Goal: Check status

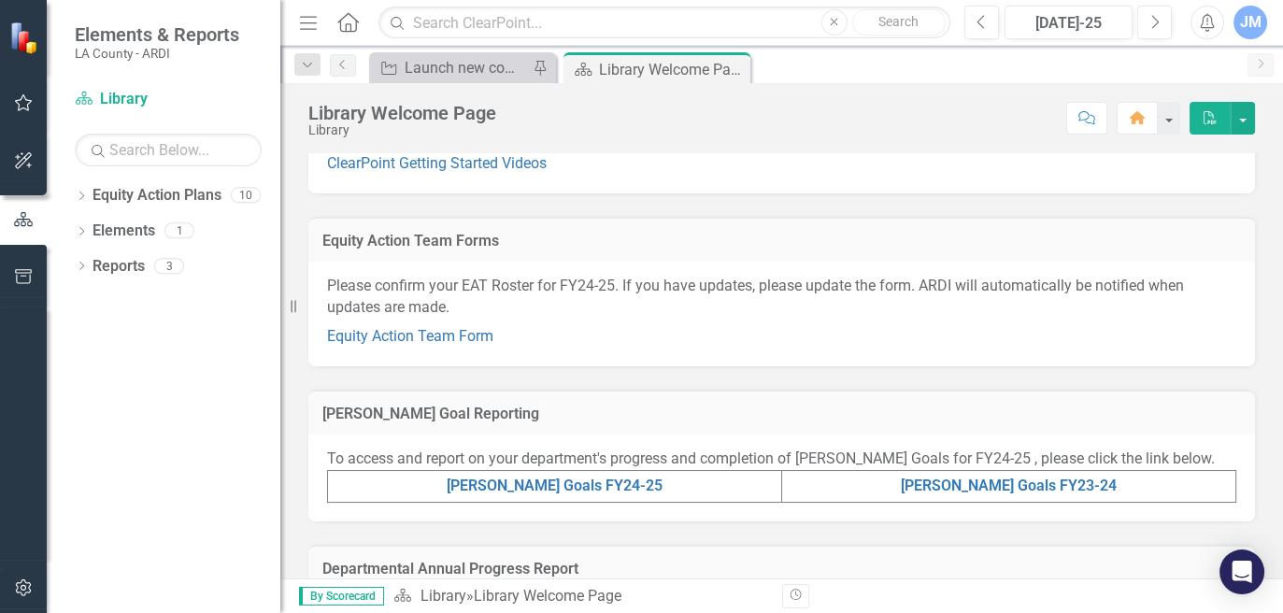
scroll to position [234, 0]
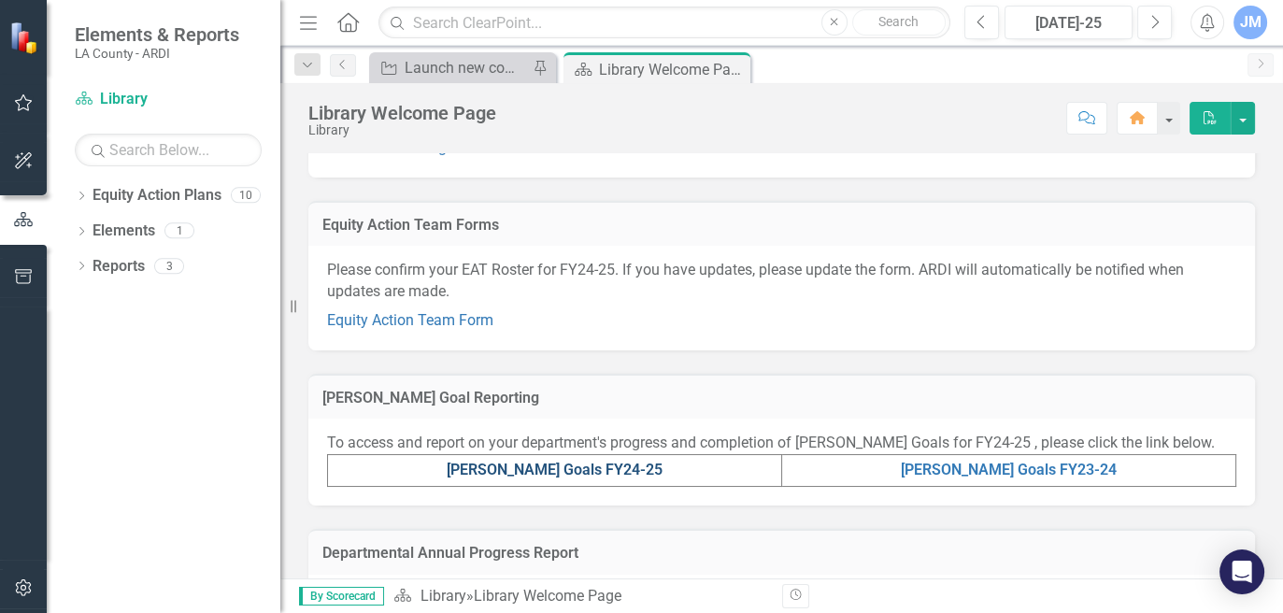
click at [588, 467] on link "[PERSON_NAME] Goals FY24-25" at bounding box center [555, 470] width 216 height 18
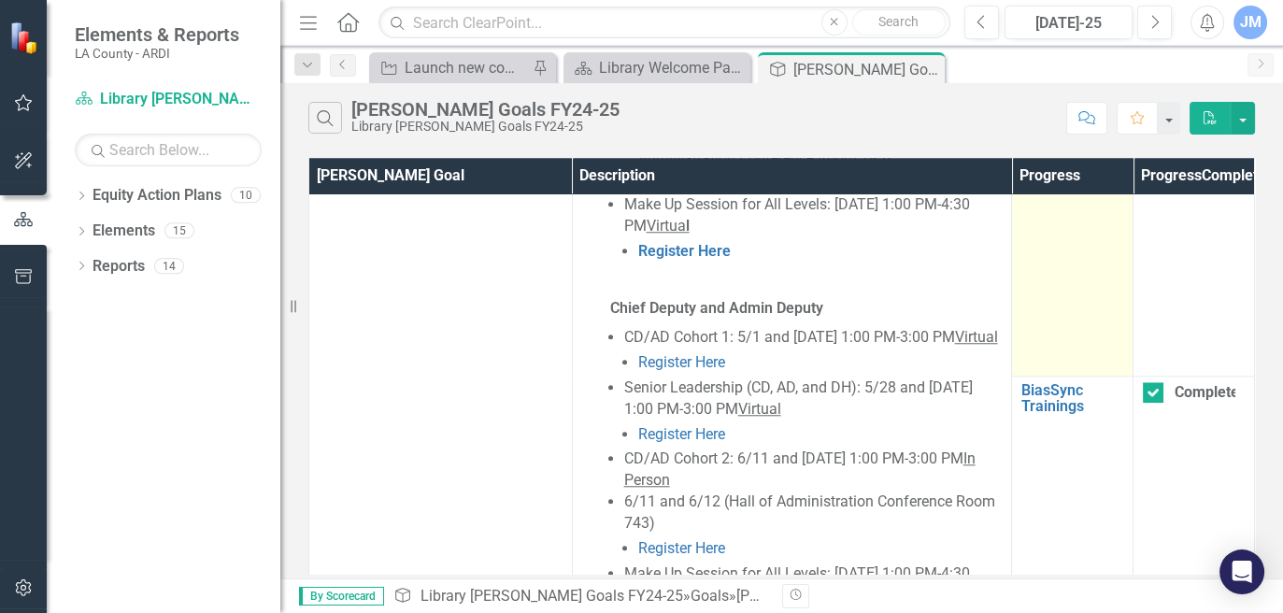
scroll to position [2219, 0]
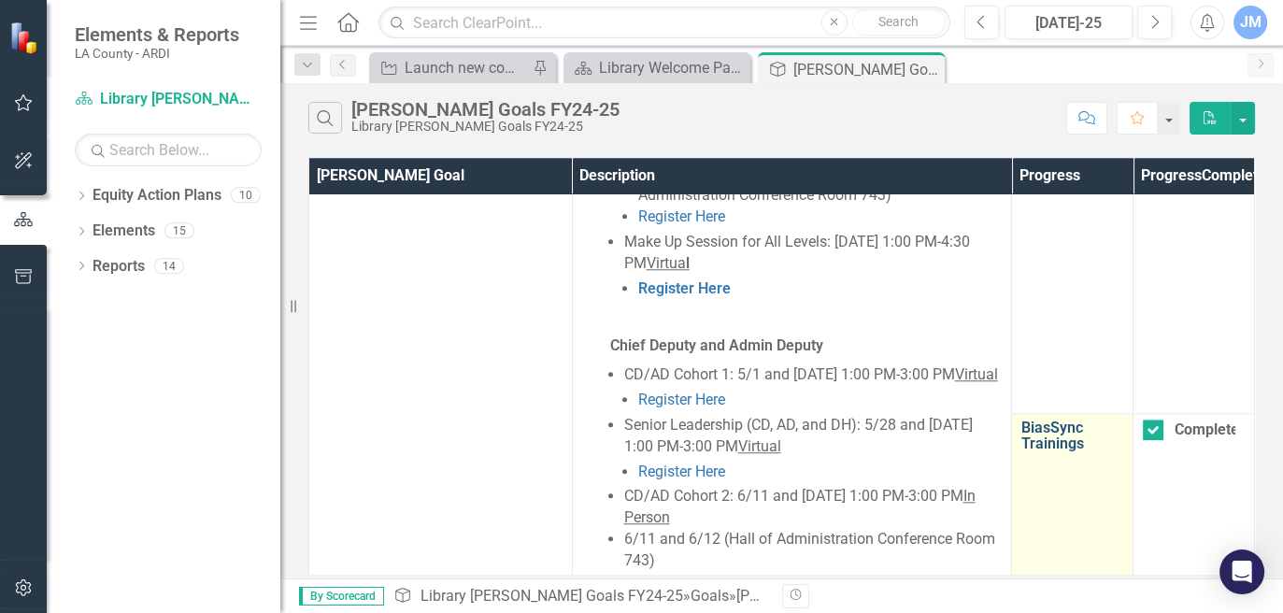
click at [1042, 445] on link "BiasSync Trainings" at bounding box center [1072, 436] width 102 height 33
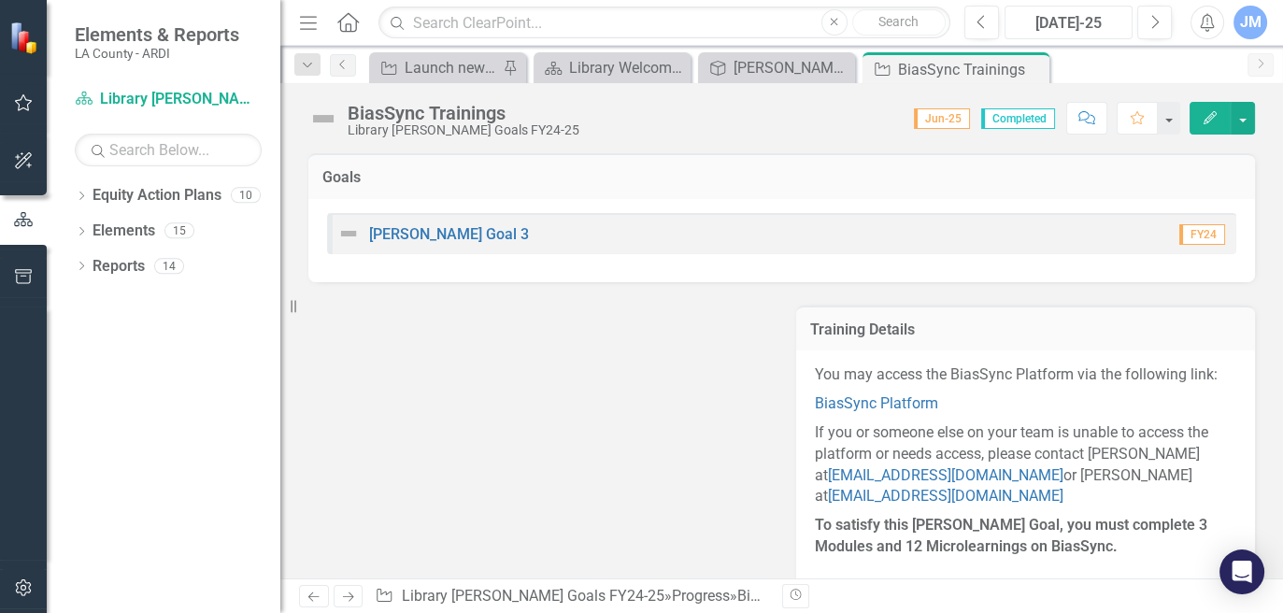
click at [1089, 20] on div "[DATE]-25" at bounding box center [1068, 23] width 115 height 22
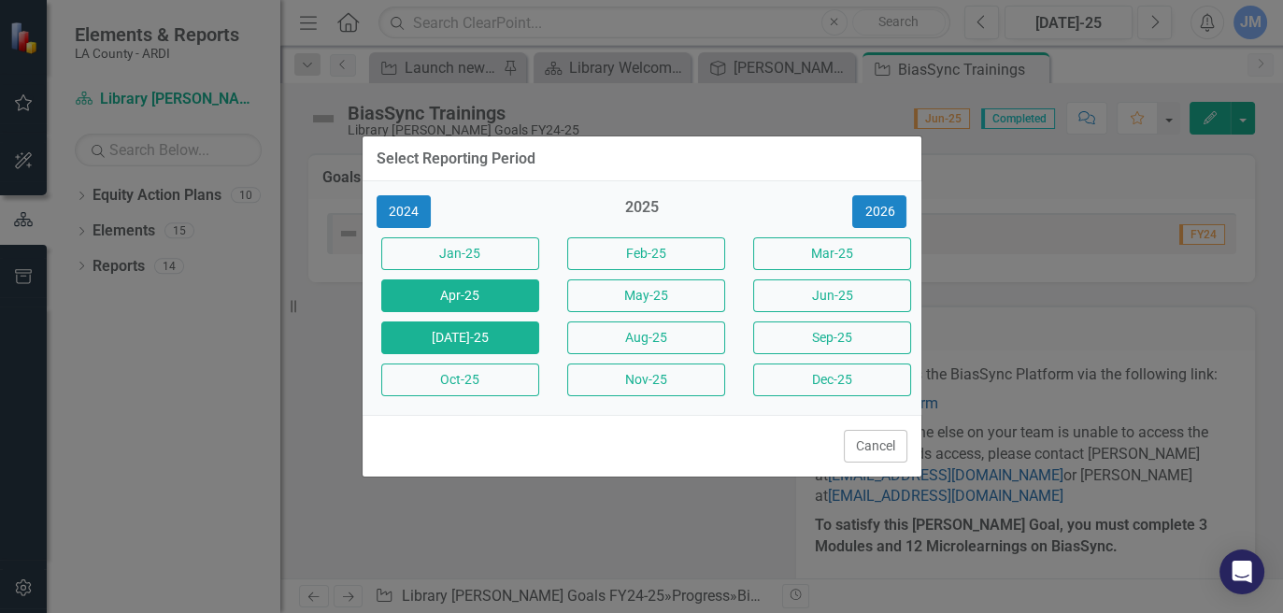
click at [495, 297] on button "Apr-25" at bounding box center [460, 295] width 158 height 33
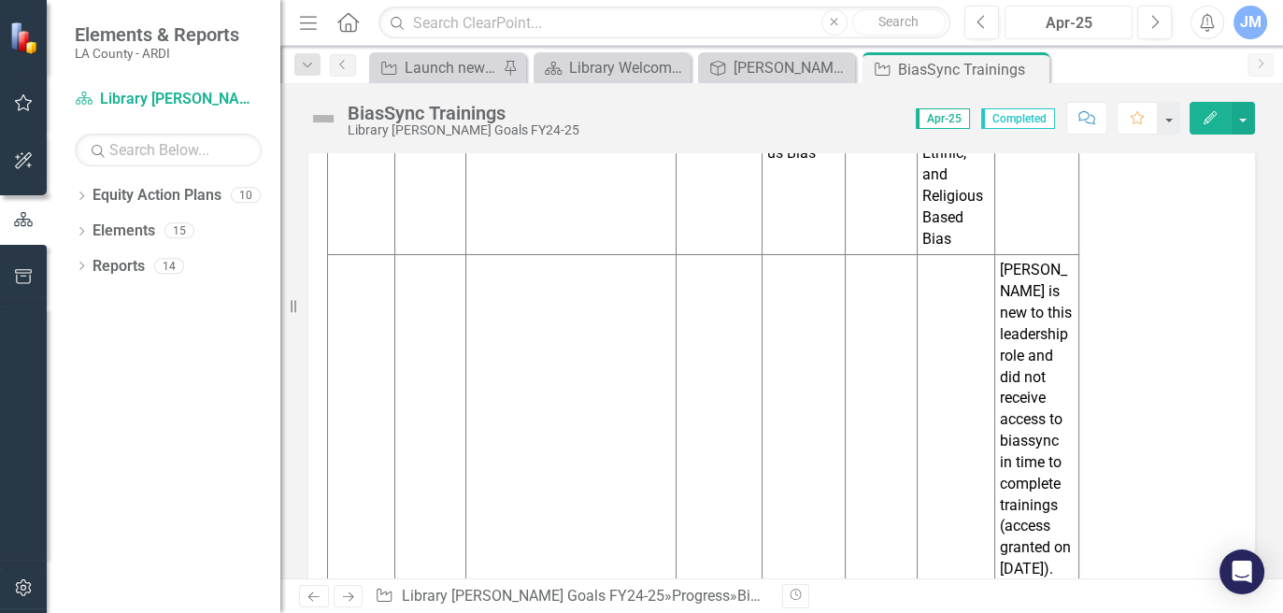
scroll to position [350, 0]
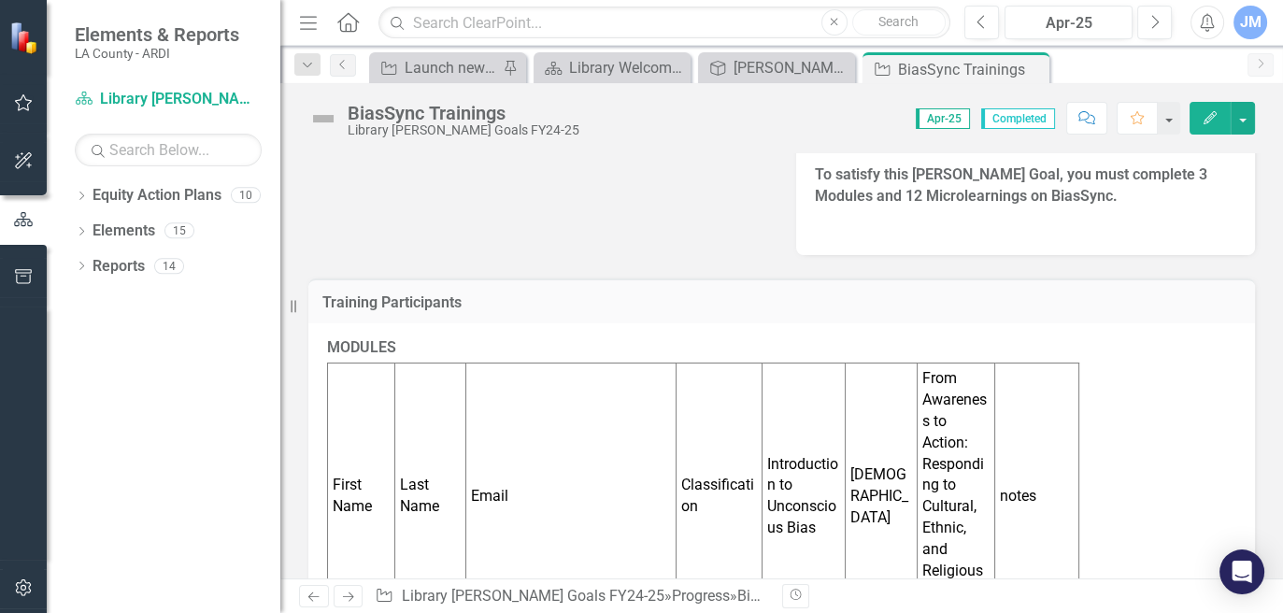
click at [936, 120] on span "Apr-25" at bounding box center [943, 118] width 54 height 21
click at [941, 125] on span "Apr-25" at bounding box center [943, 118] width 54 height 21
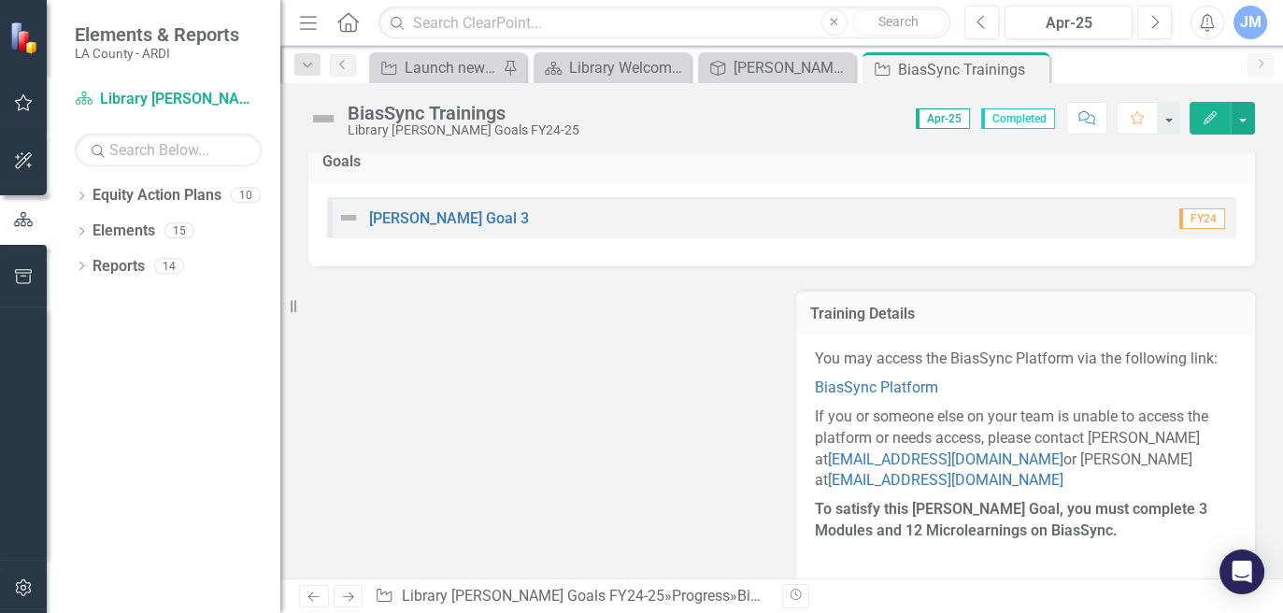
scroll to position [0, 0]
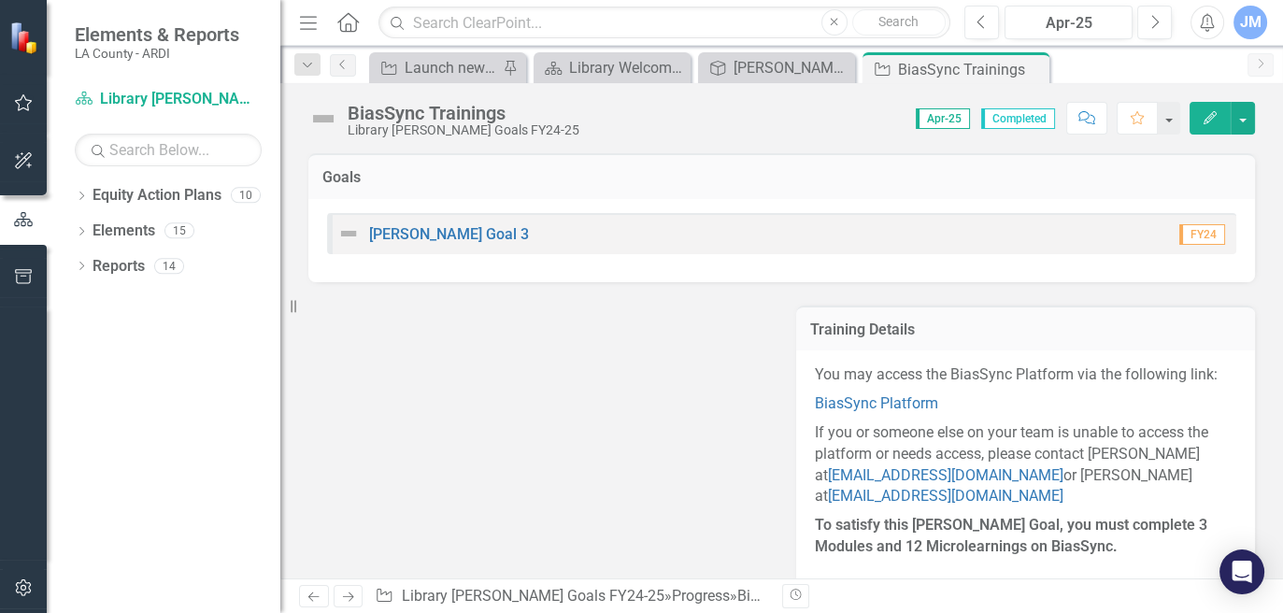
click at [928, 123] on span "Apr-25" at bounding box center [943, 118] width 54 height 21
click at [933, 121] on span "Apr-25" at bounding box center [943, 118] width 54 height 21
click at [934, 74] on div "BiasSync Trainings" at bounding box center [948, 69] width 100 height 23
click at [948, 118] on span "Apr-25" at bounding box center [943, 118] width 54 height 21
click at [988, 121] on span "Completed" at bounding box center [1018, 118] width 74 height 21
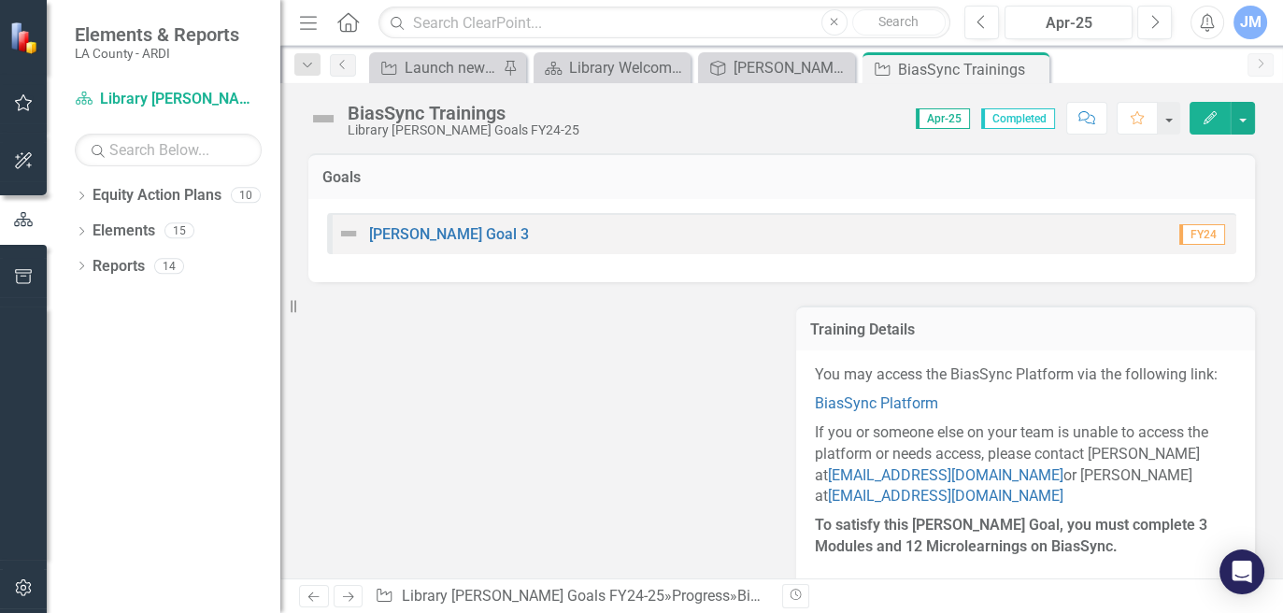
click at [920, 120] on span "Apr-25" at bounding box center [943, 118] width 54 height 21
click at [799, 72] on div "[PERSON_NAME] Goals FY24-25" at bounding box center [780, 67] width 93 height 23
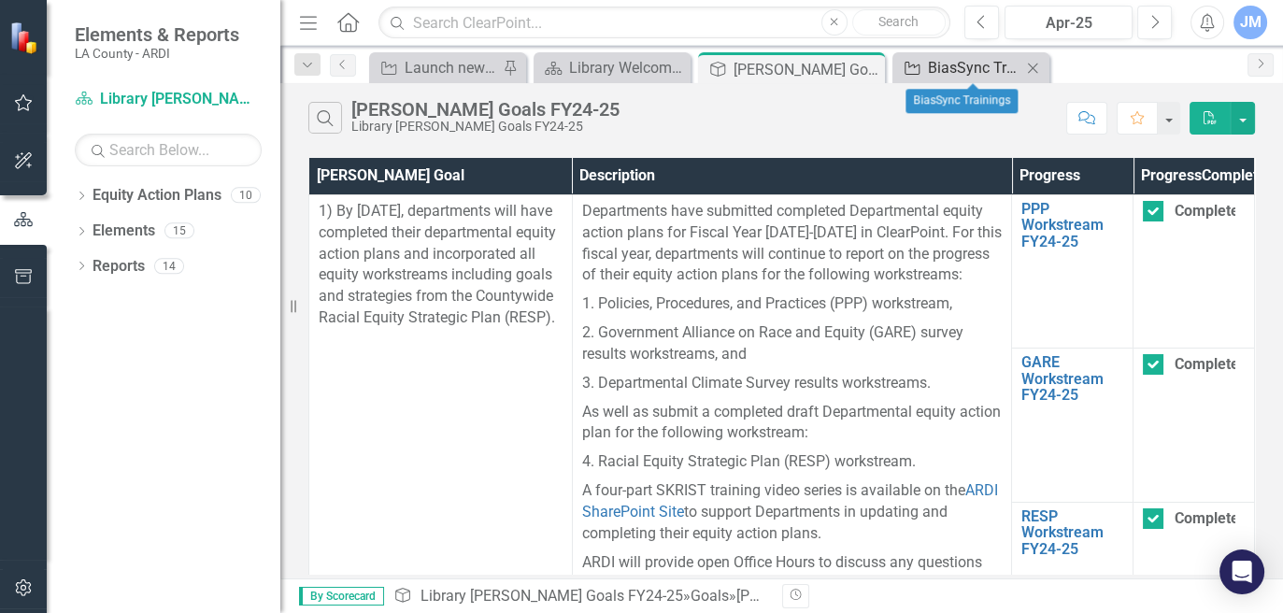
click at [921, 64] on icon "Progress" at bounding box center [912, 68] width 19 height 15
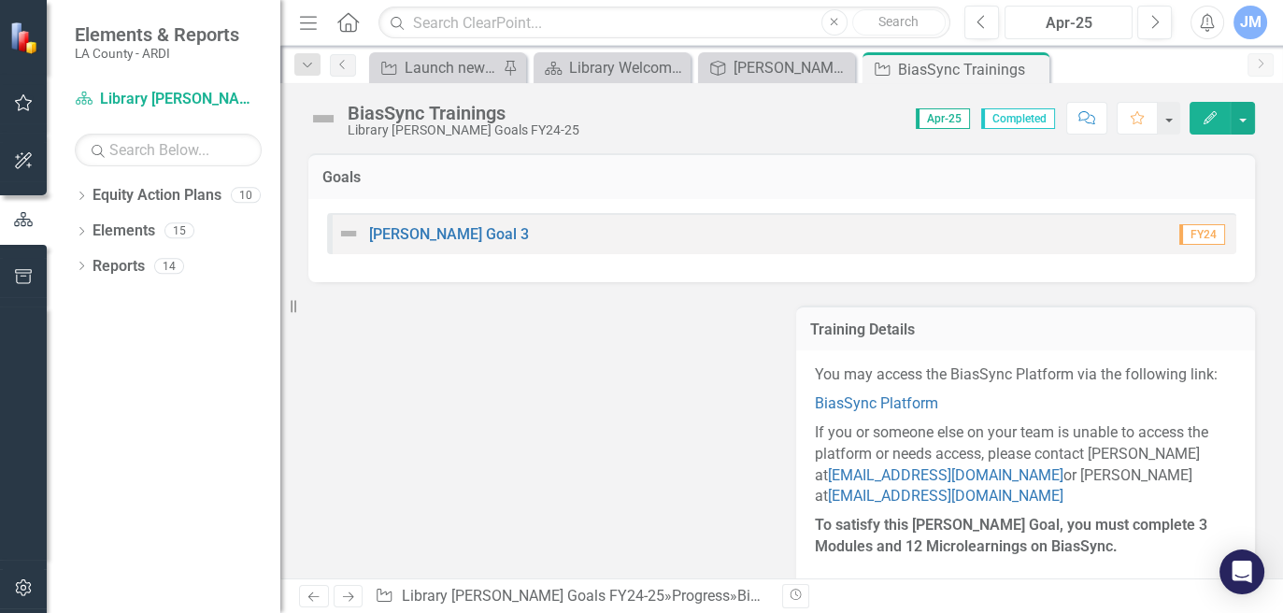
click at [1072, 19] on div "Apr-25" at bounding box center [1068, 23] width 115 height 22
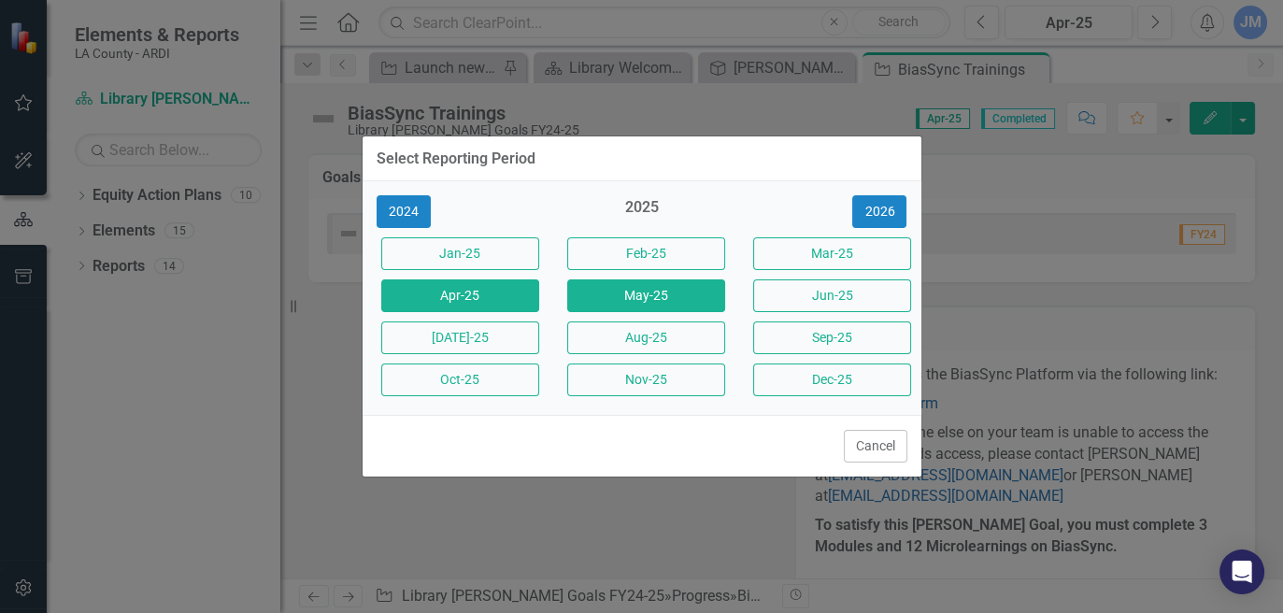
click at [605, 298] on button "May-25" at bounding box center [646, 295] width 158 height 33
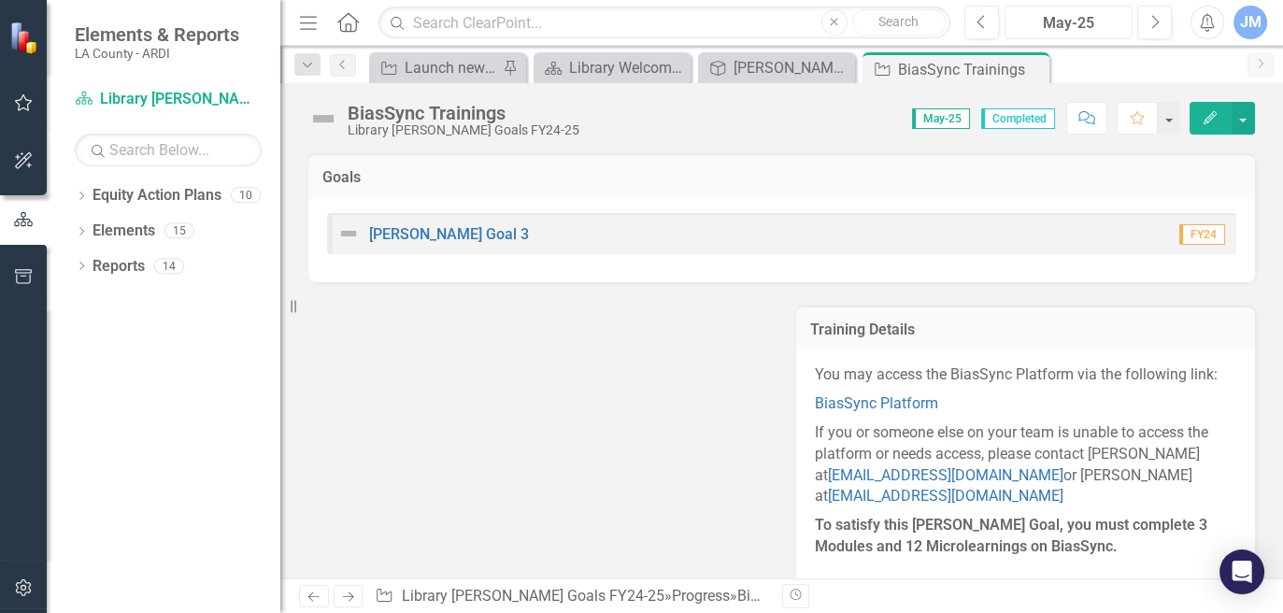
click at [1058, 20] on div "May-25" at bounding box center [1068, 23] width 115 height 22
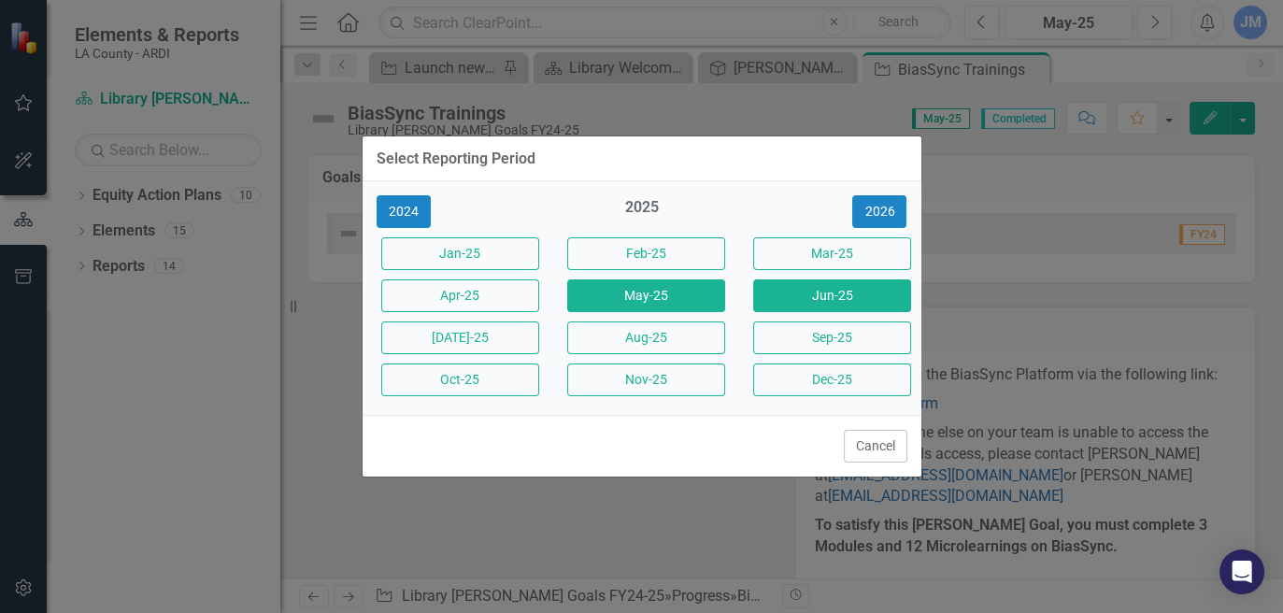
click at [835, 293] on button "Jun-25" at bounding box center [832, 295] width 158 height 33
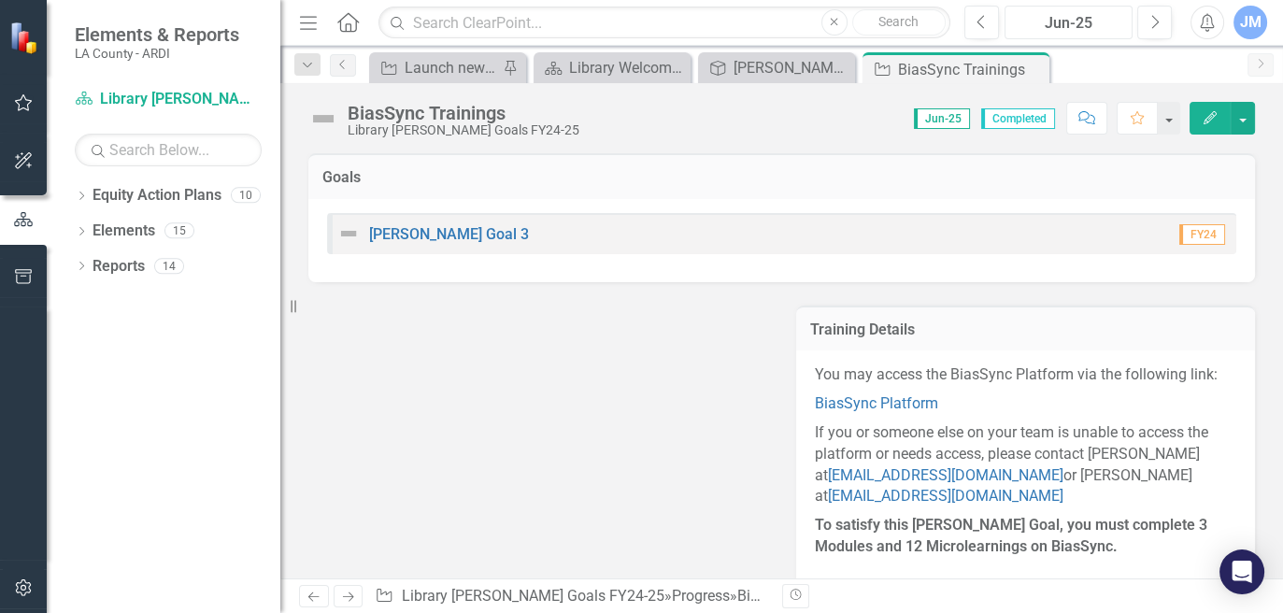
click at [1037, 14] on div "Jun-25" at bounding box center [1068, 23] width 115 height 22
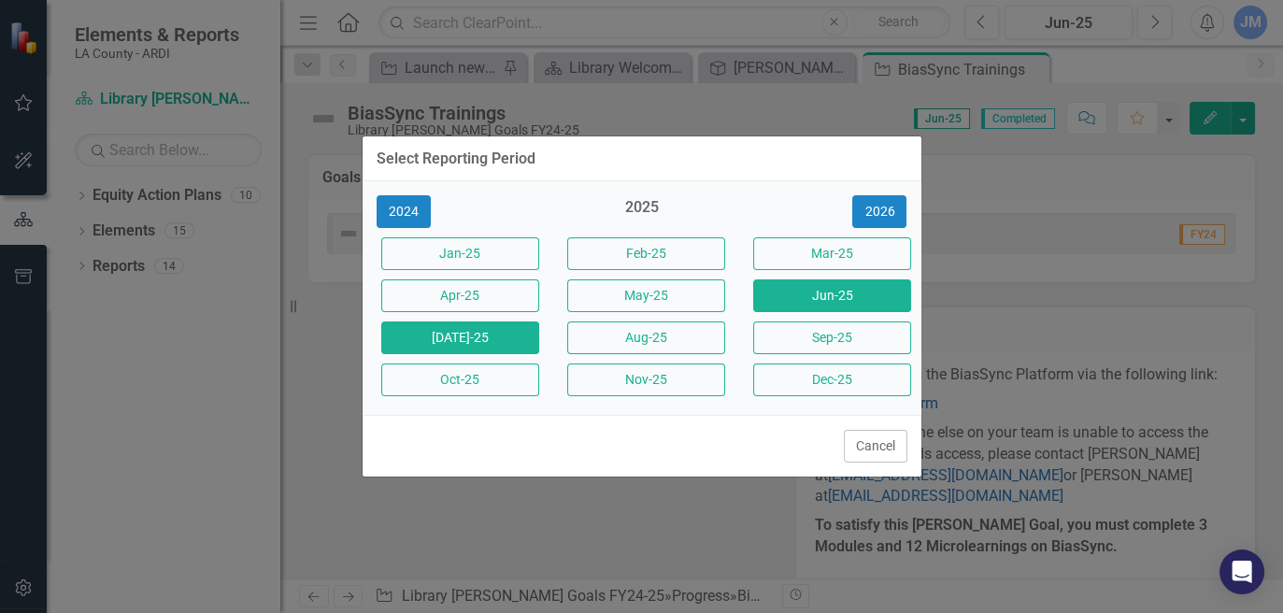
click at [470, 340] on button "[DATE]-25" at bounding box center [460, 337] width 158 height 33
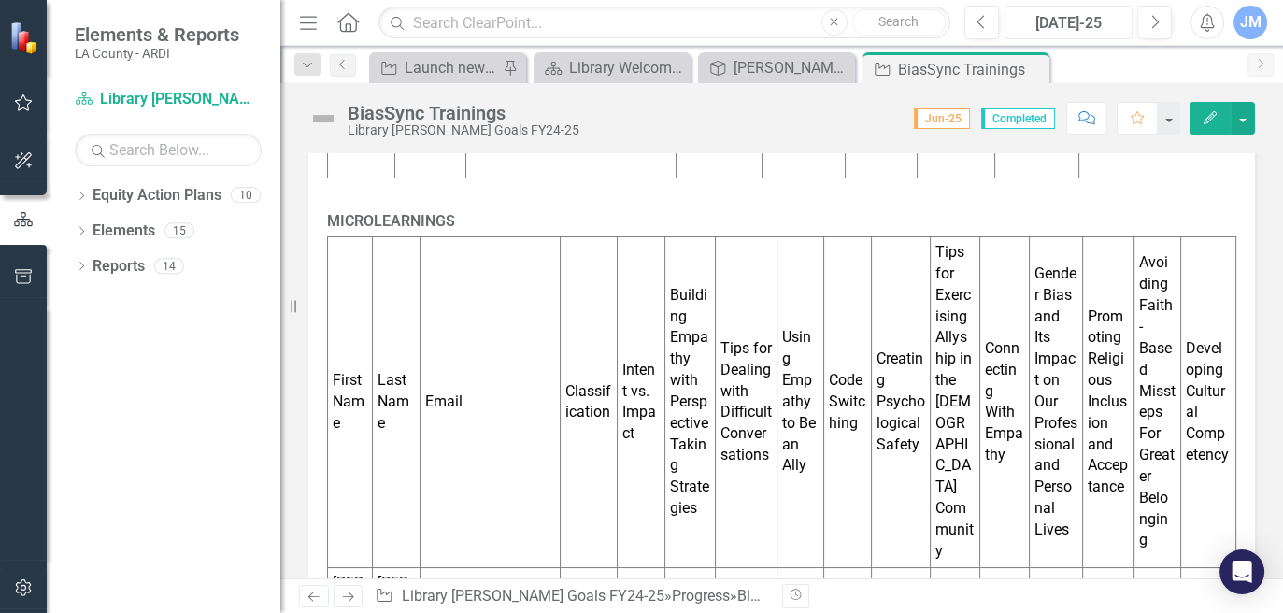
scroll to position [2687, 0]
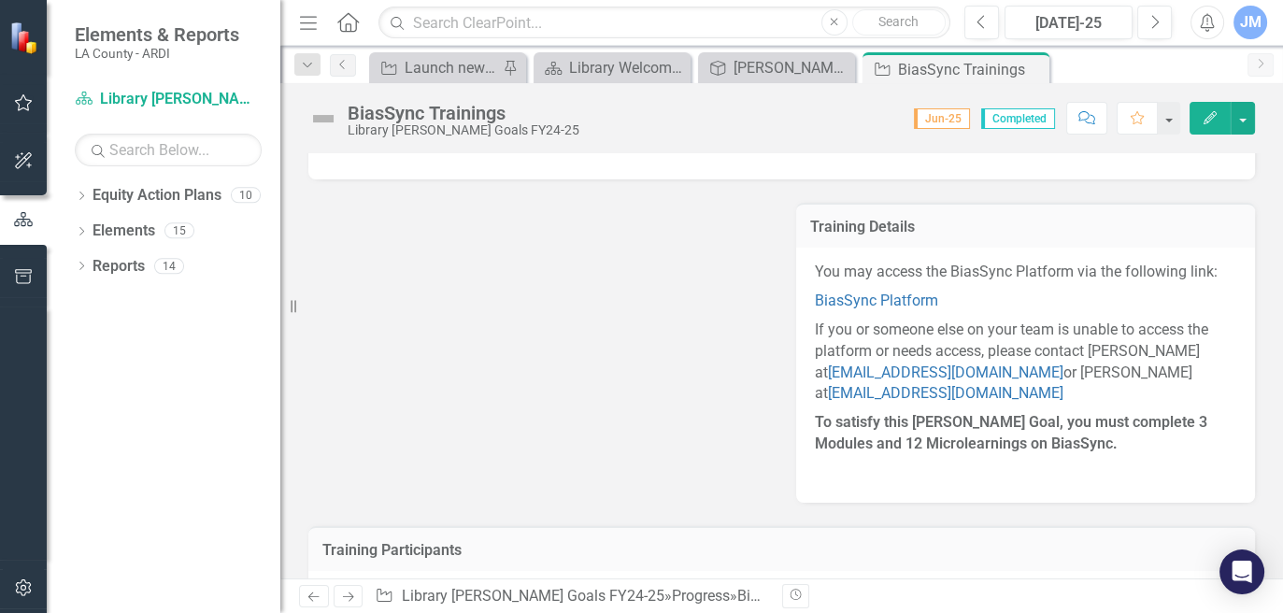
scroll to position [0, 0]
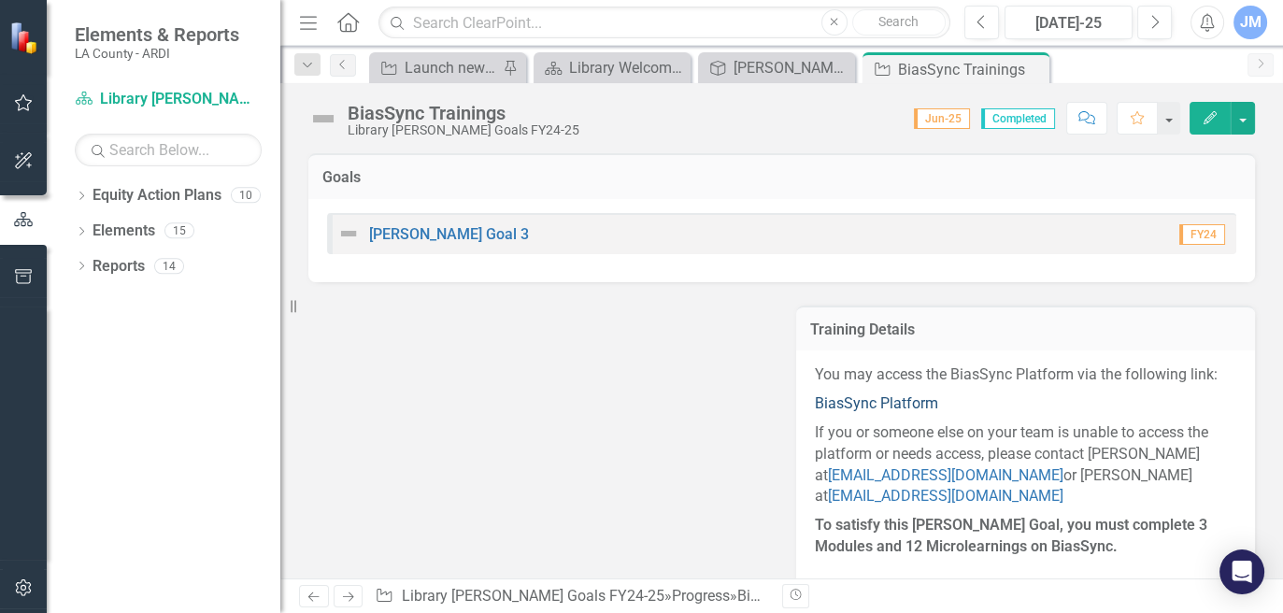
click at [890, 408] on link "BiasSync Platform" at bounding box center [876, 403] width 123 height 18
